Goal: Task Accomplishment & Management: Manage account settings

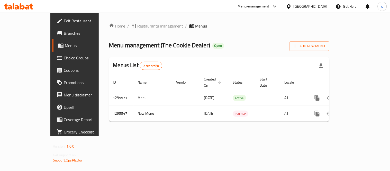
click at [277, 5] on icon at bounding box center [275, 6] width 6 height 6
click at [248, 55] on div "Restaurant-Management" at bounding box center [226, 57] width 49 height 12
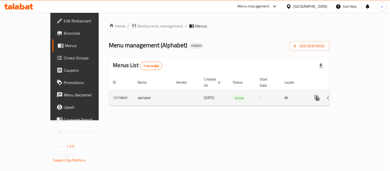
click at [358, 95] on icon "enhanced table" at bounding box center [354, 98] width 6 height 6
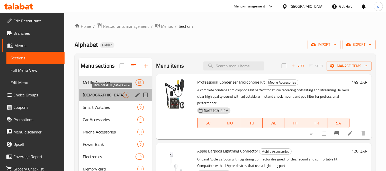
click at [96, 95] on span "Quran Speaker" at bounding box center [103, 95] width 40 height 6
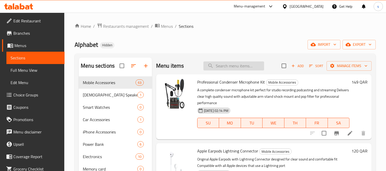
click at [223, 65] on input "search" at bounding box center [233, 65] width 61 height 9
paste input "Samsung PD Adapter 45W"
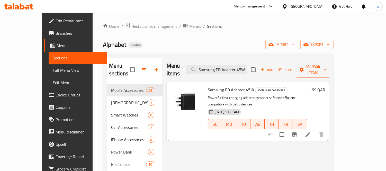
type input "Samsung PD Adapter 45W"
click at [297, 126] on div "Samsung PD Adapter 45W Mobile Accessories Powerful fast charging adapter compac…" at bounding box center [248, 111] width 163 height 59
click at [287, 4] on icon at bounding box center [285, 6] width 4 height 4
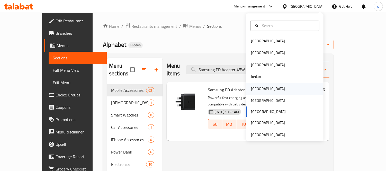
click at [252, 87] on div "[GEOGRAPHIC_DATA]" at bounding box center [268, 89] width 34 height 6
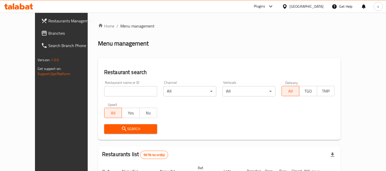
click at [48, 30] on span "Branches" at bounding box center [71, 33] width 47 height 6
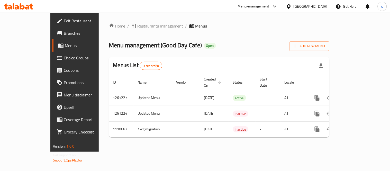
click at [318, 6] on div "[GEOGRAPHIC_DATA]" at bounding box center [311, 7] width 34 height 6
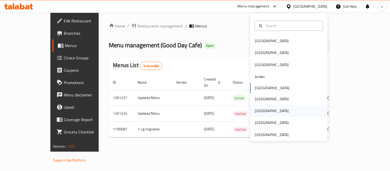
click at [258, 108] on div "[GEOGRAPHIC_DATA]" at bounding box center [272, 111] width 34 height 6
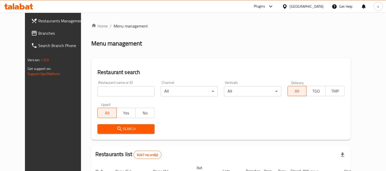
click at [27, 36] on link "Branches" at bounding box center [58, 33] width 63 height 12
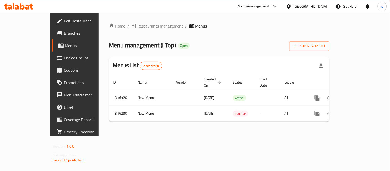
click at [64, 18] on span "Edit Restaurant" at bounding box center [88, 21] width 48 height 6
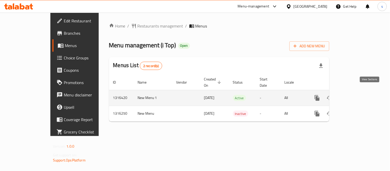
click at [357, 96] on icon "enhanced table" at bounding box center [354, 98] width 5 height 5
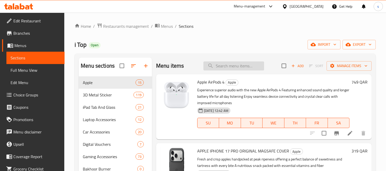
click at [224, 69] on input "search" at bounding box center [233, 65] width 61 height 9
paste input "360 Degree Rotating Musical Dancing Girl"
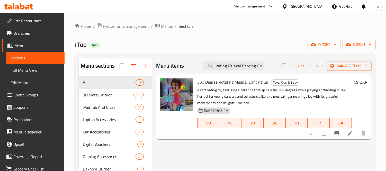
type input "360 Degree Rotating Musical Dancing Girl"
click at [255, 103] on p "A captivating toy featuring a ballerina that spins a full 360 degrees while pla…" at bounding box center [274, 96] width 155 height 19
click at [373, 99] on div "Menu sections Apple 15 3D Metal Sticker 119 iPad Tab And Glass 21 Laptop Access…" at bounding box center [225, 166] width 301 height 227
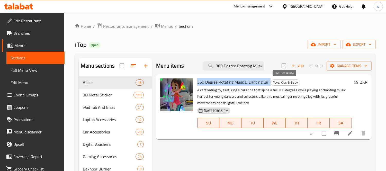
drag, startPoint x: 197, startPoint y: 81, endPoint x: 270, endPoint y: 80, distance: 73.0
click at [270, 80] on h6 "360 Degree Rotating Musical Dancing Girl Toys, Kids & Baby" at bounding box center [274, 81] width 155 height 7
copy h6 "360 Degree Rotating Musical Dancing Girl"
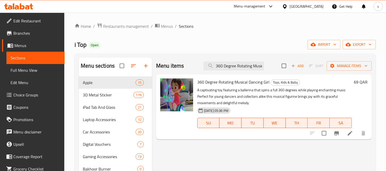
click at [290, 6] on div at bounding box center [285, 7] width 7 height 6
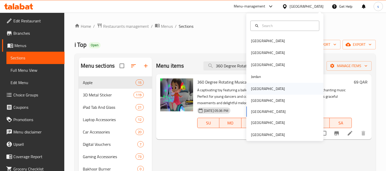
click at [252, 87] on div "Kuwait" at bounding box center [268, 89] width 34 height 6
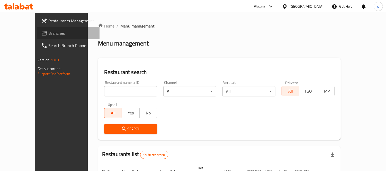
click at [48, 33] on span "Branches" at bounding box center [71, 33] width 47 height 6
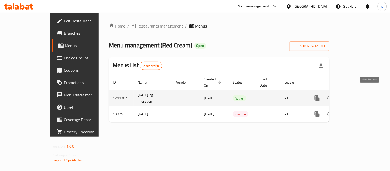
click at [357, 96] on icon "enhanced table" at bounding box center [354, 98] width 5 height 5
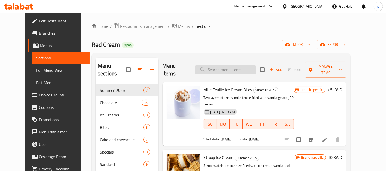
click at [234, 68] on input "search" at bounding box center [225, 69] width 61 height 9
paste input "Asida Mama [PERSON_NAME]"
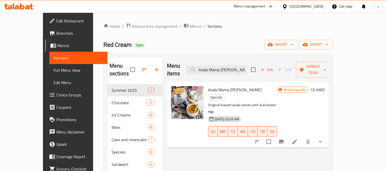
type input "Asida Mama [PERSON_NAME]"
click at [308, 145] on div "Menu items Asida Mama [PERSON_NAME] Add Sort Manage items Asida Mama [PERSON_NA…" at bounding box center [246, 143] width 166 height 171
click at [298, 139] on icon at bounding box center [295, 142] width 6 height 6
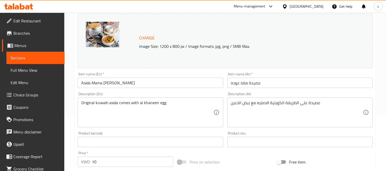
scroll to position [57, 0]
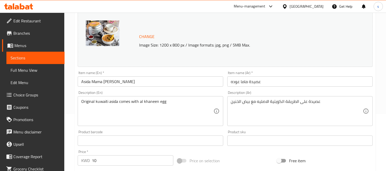
click at [274, 101] on textarea "عصيدة على الطريقة الكويتية الاصليه مع بيض الخنين" at bounding box center [297, 111] width 132 height 24
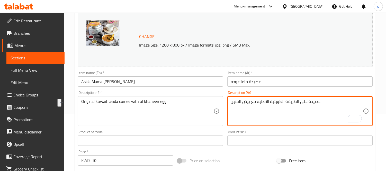
click at [314, 3] on div "Kuwait" at bounding box center [303, 6] width 50 height 12
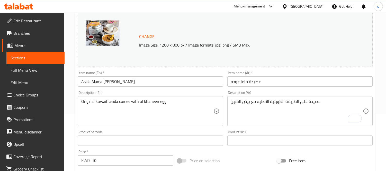
click at [315, 7] on div "Kuwait" at bounding box center [307, 7] width 34 height 6
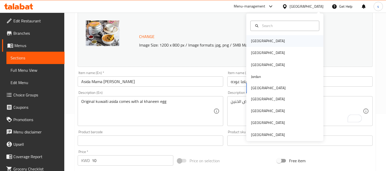
click at [266, 39] on div "Bahrain" at bounding box center [284, 41] width 77 height 12
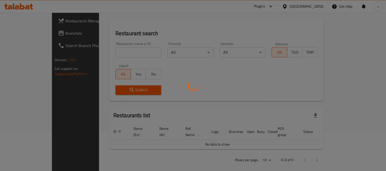
scroll to position [57, 0]
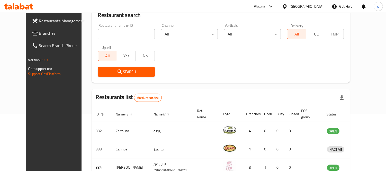
click at [42, 34] on span "Branches" at bounding box center [62, 33] width 47 height 6
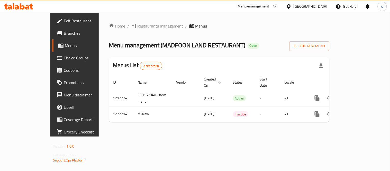
click at [294, 6] on div at bounding box center [289, 7] width 7 height 6
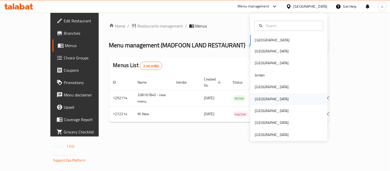
click at [259, 98] on div "[GEOGRAPHIC_DATA]" at bounding box center [272, 99] width 34 height 6
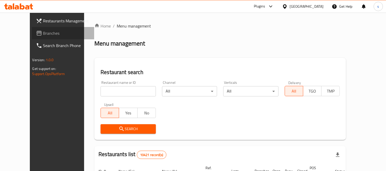
click at [43, 35] on span "Branches" at bounding box center [66, 33] width 47 height 6
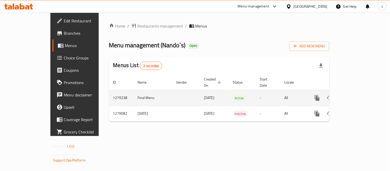
click at [358, 95] on icon "enhanced table" at bounding box center [354, 98] width 6 height 6
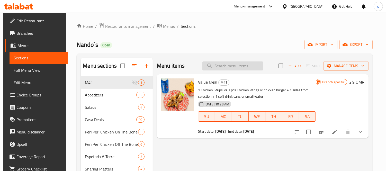
click at [254, 68] on input "search" at bounding box center [232, 65] width 61 height 9
paste input "Wild [PERSON_NAME] Peri"
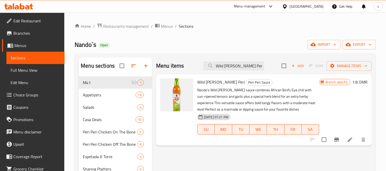
type input "Wild [PERSON_NAME] Peri"
drag, startPoint x: 196, startPoint y: 84, endPoint x: 229, endPoint y: 86, distance: 33.2
click at [229, 86] on div "Wild [PERSON_NAME] [PERSON_NAME] Peri Sauce Nando's Wild [PERSON_NAME] sauce co…" at bounding box center [258, 109] width 126 height 67
copy span "Wild [PERSON_NAME] Per"
click at [348, 141] on icon at bounding box center [350, 140] width 6 height 6
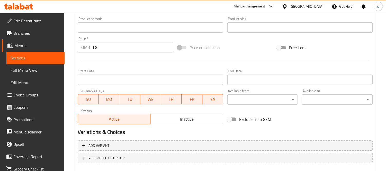
scroll to position [199, 0]
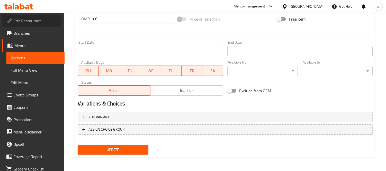
click at [21, 18] on span "Edit Restaurant" at bounding box center [36, 21] width 47 height 6
